Goal: Check status: Check status

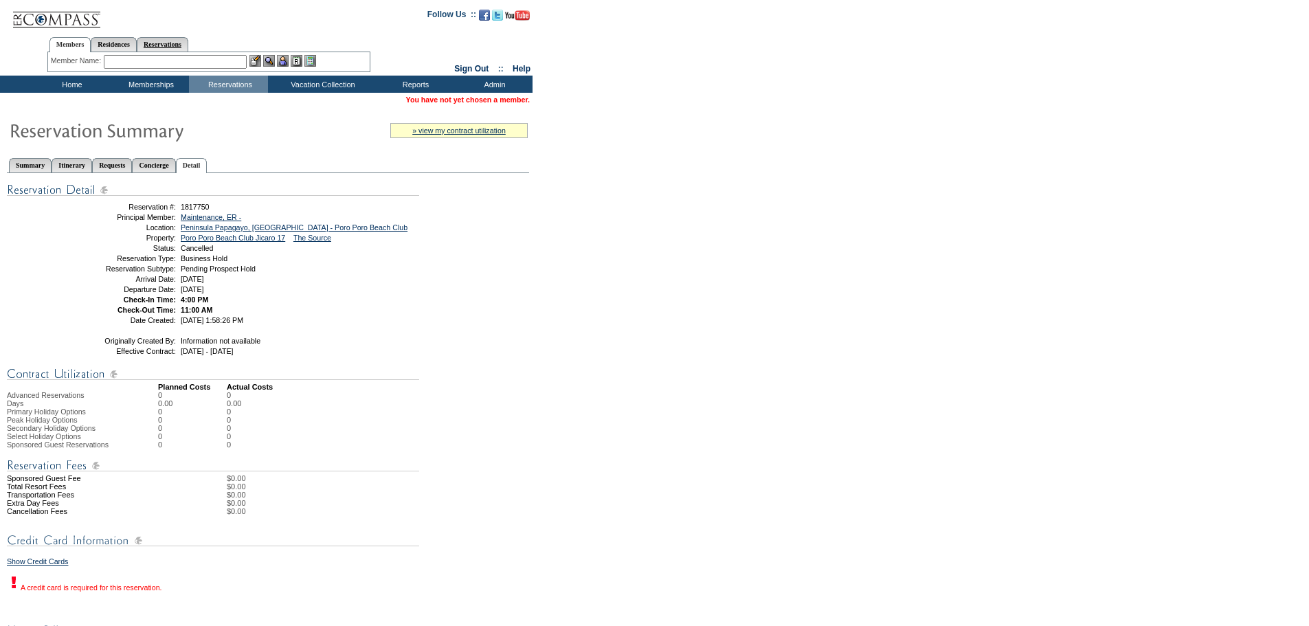
click at [184, 44] on link "Reservations" at bounding box center [163, 44] width 52 height 14
click at [126, 62] on input "text" at bounding box center [130, 62] width 60 height 14
paste input "1771843"
type input "1771843"
click at [170, 54] on div "Member Name: Destination or Residence: ReservationId: 1771843" at bounding box center [208, 62] width 323 height 20
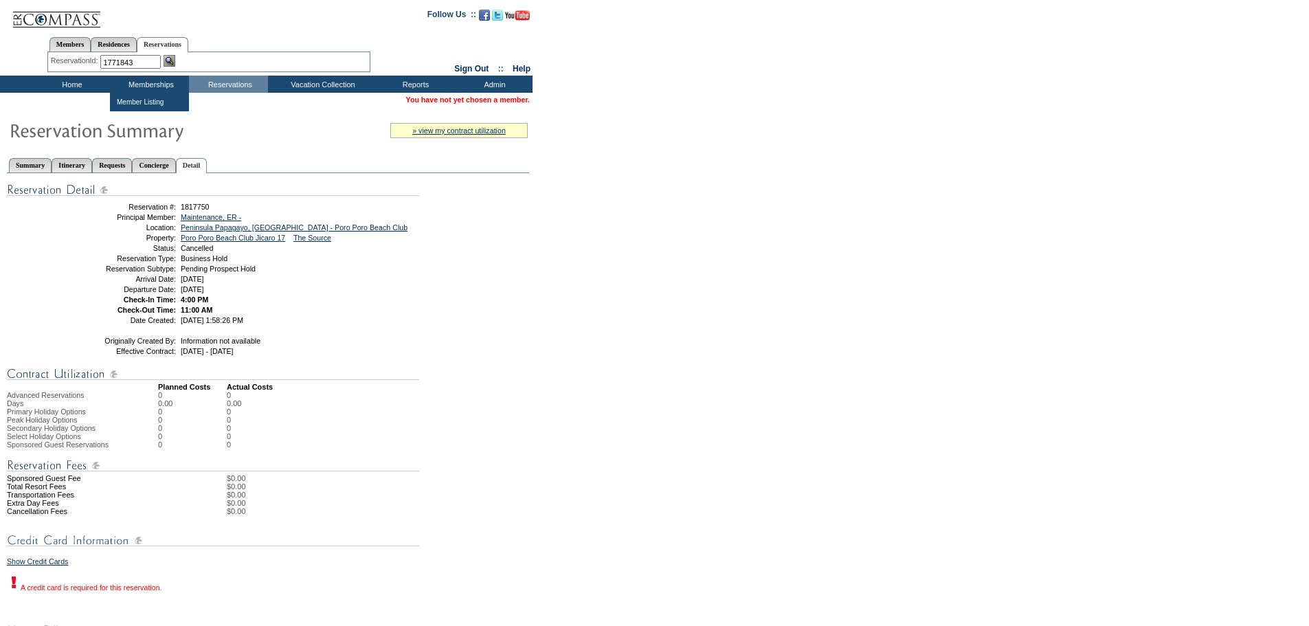
click at [169, 58] on img at bounding box center [170, 61] width 12 height 12
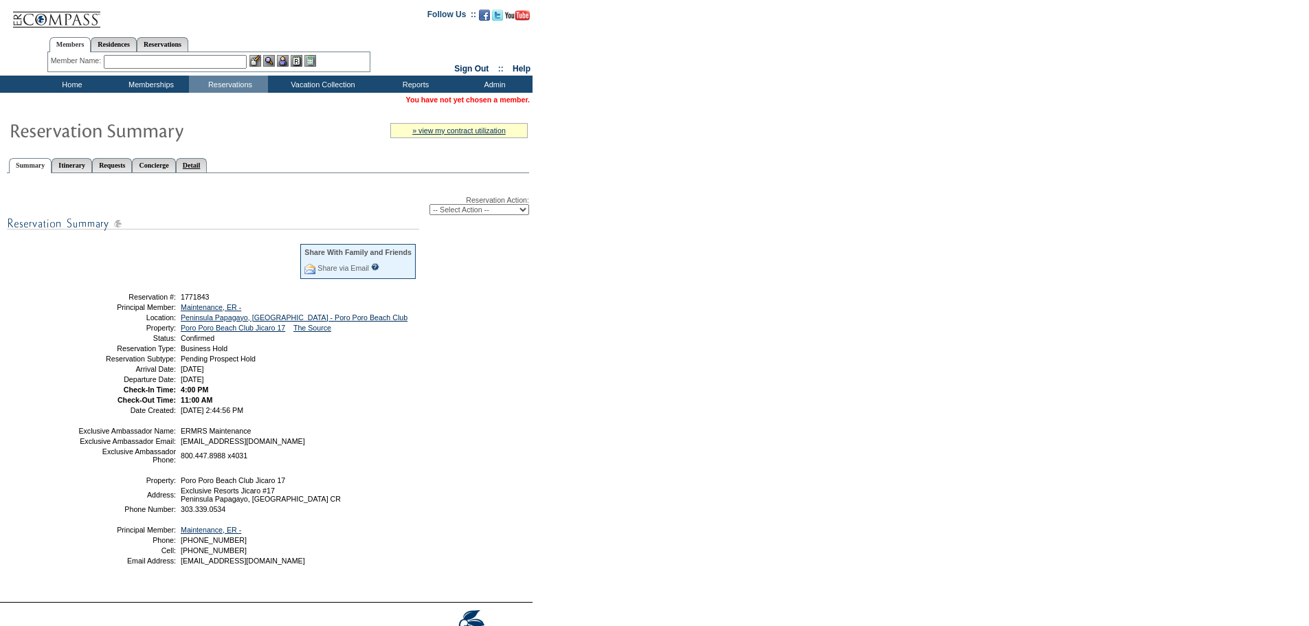
click at [208, 162] on link "Detail" at bounding box center [192, 165] width 32 height 14
